Goal: Task Accomplishment & Management: Use online tool/utility

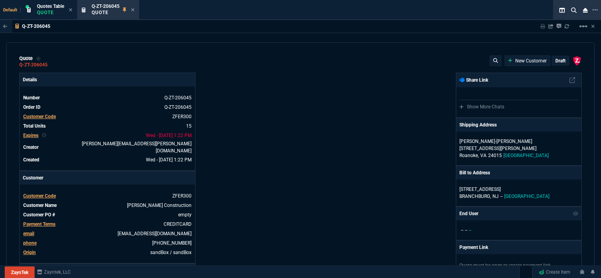
scroll to position [244, 0]
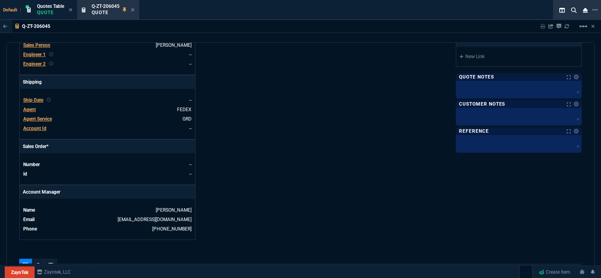
select select "12: [PERSON_NAME]"
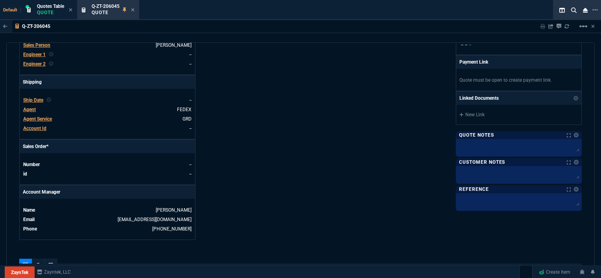
type input "100"
type input "995"
type input "22"
type input "190"
type input "11"
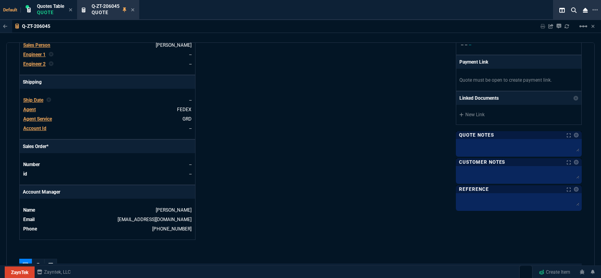
type input "135"
type input "18"
type input "211"
type input "100"
type input "2085"
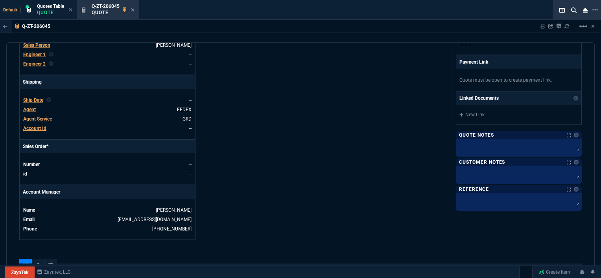
type input "100"
type input "1665"
type input "13"
type input "361"
type input "20"
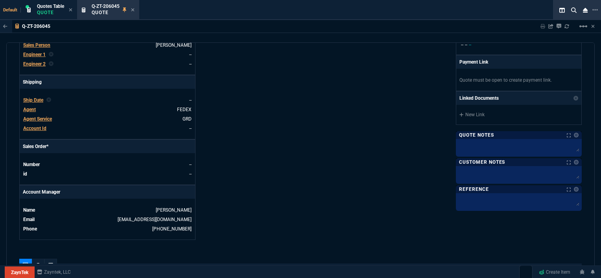
type input "715"
type input "3"
type input "12"
type input "11"
type input "88"
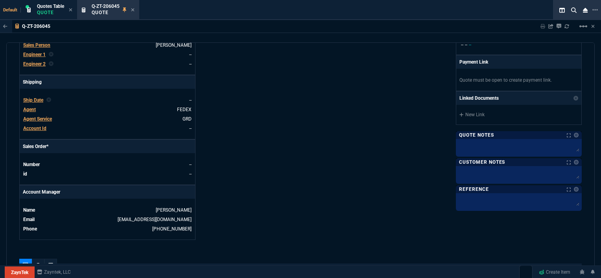
type input "2"
type input "33"
type input "10"
type input "121"
type input "3"
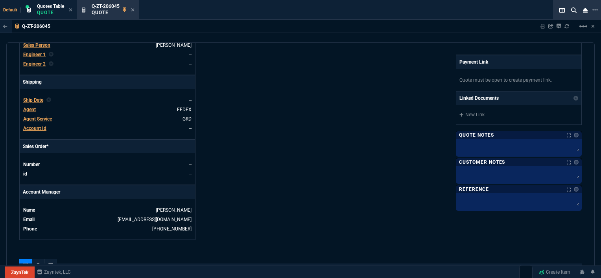
type input "75"
type input "2"
type input "59"
type input "0"
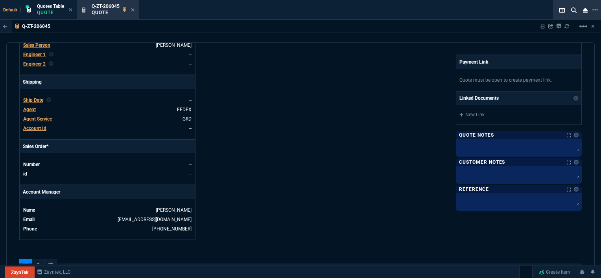
type input "1260.57"
type input "1178.09"
type input "1908.52"
type input "1746.35"
type input "2844.07"
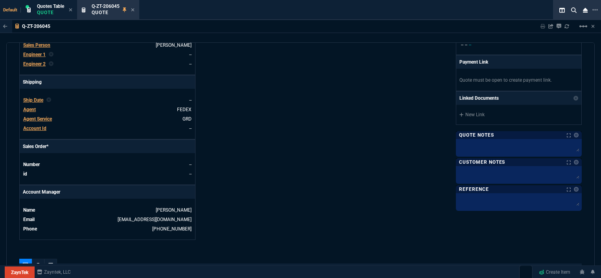
type input "2494.8"
type input "3548.15"
type input "4041.58"
type input "699"
type input "1049"
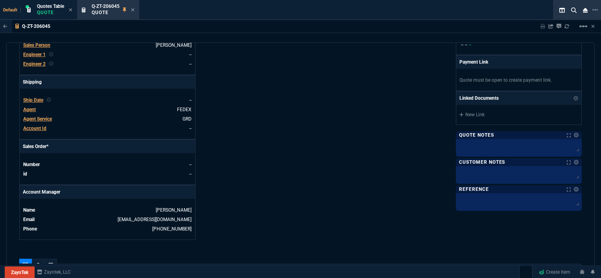
type input "1999"
type input "1649"
type input "4352.04"
type input "4964.65"
type input "6409.36"
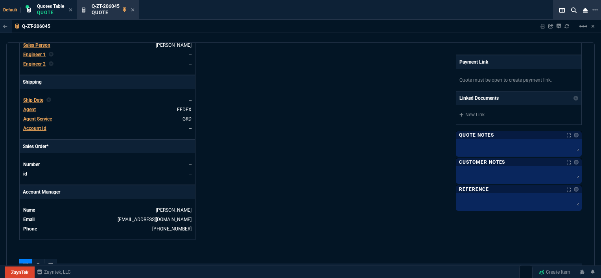
type input "21"
type input "28"
type input "33"
type input "34"
type input "27"
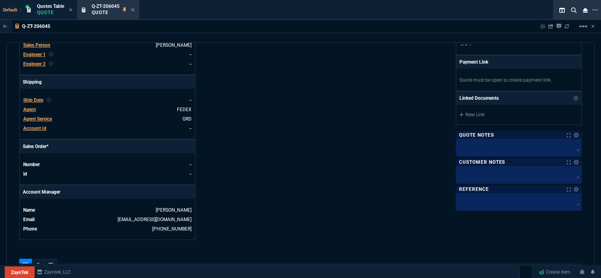
type input "33"
type input "24"
type input "10"
type input "33"
type input "26"
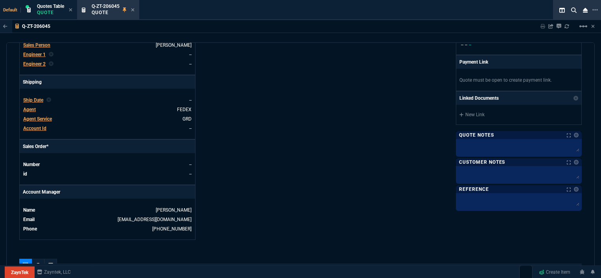
type input "33"
type input "27"
type input "33"
type input "26"
type input "100"
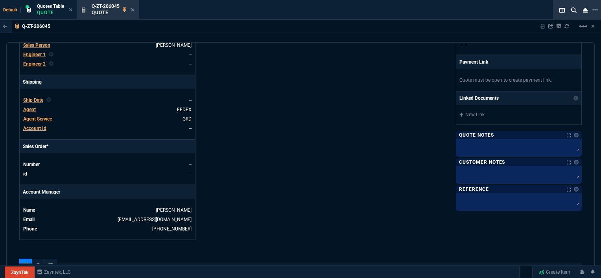
scroll to position [393, 0]
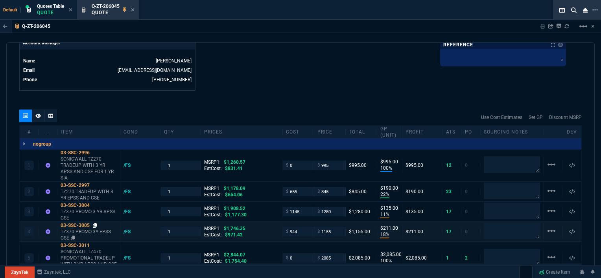
click at [97, 223] on icon at bounding box center [95, 225] width 4 height 5
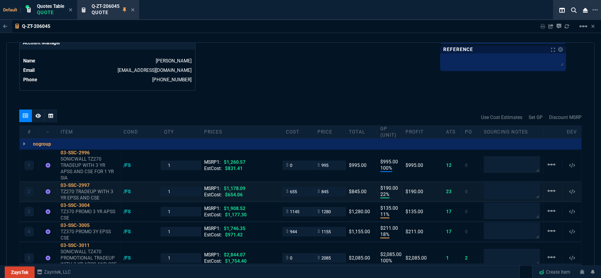
scroll to position [433, 0]
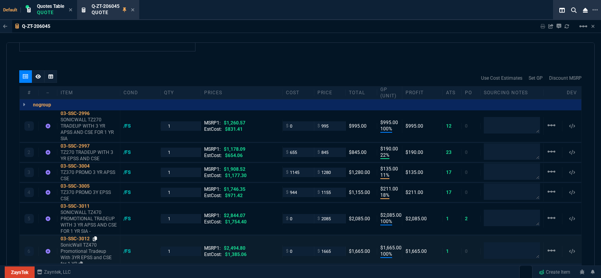
click at [94, 237] on icon at bounding box center [95, 239] width 4 height 5
